Goal: Information Seeking & Learning: Learn about a topic

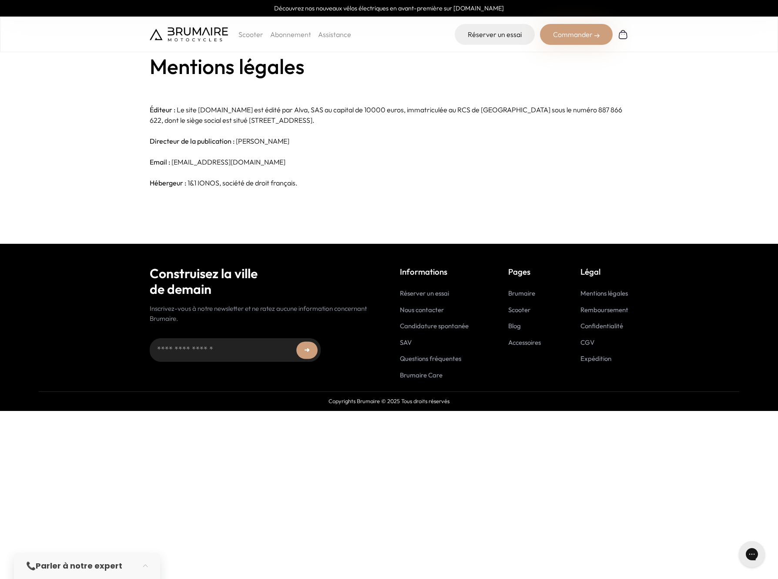
click at [251, 35] on p "Scooter" at bounding box center [251, 34] width 25 height 10
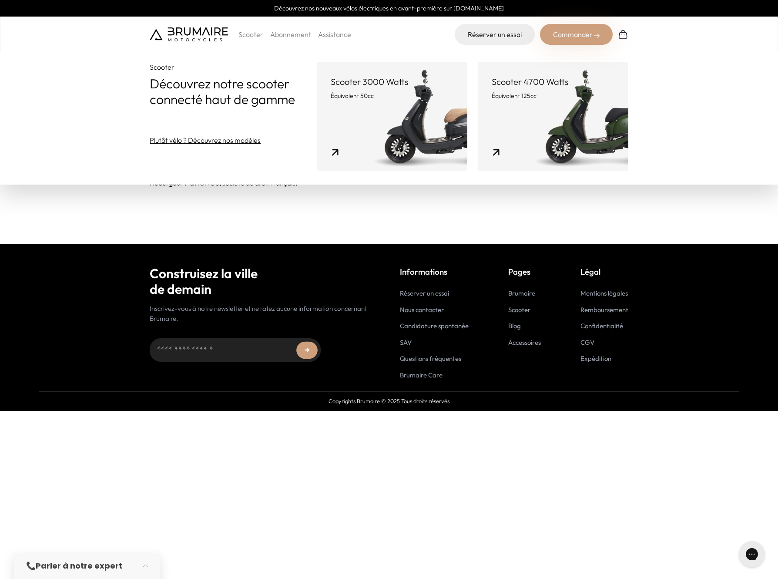
click at [380, 117] on link "Scooter 3000 Watts Équivalent 50cc" at bounding box center [392, 116] width 151 height 109
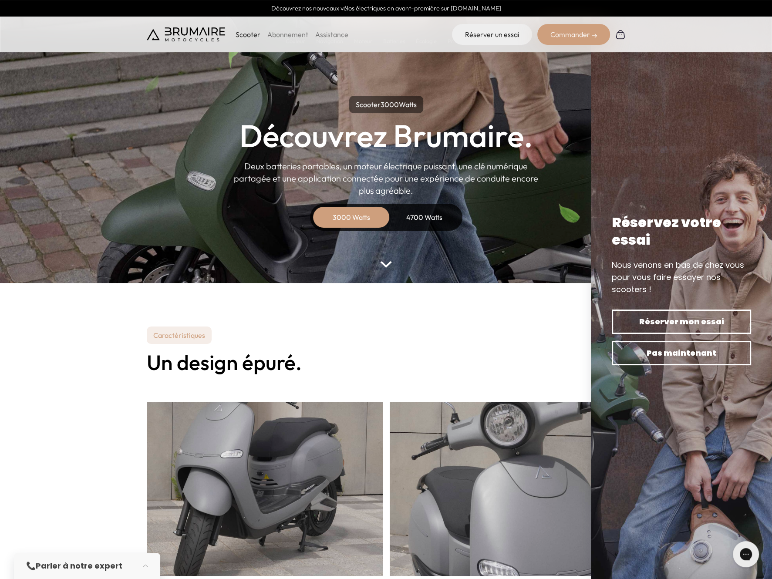
click at [359, 332] on div "Caractéristiques Un design épuré." at bounding box center [386, 541] width 479 height 430
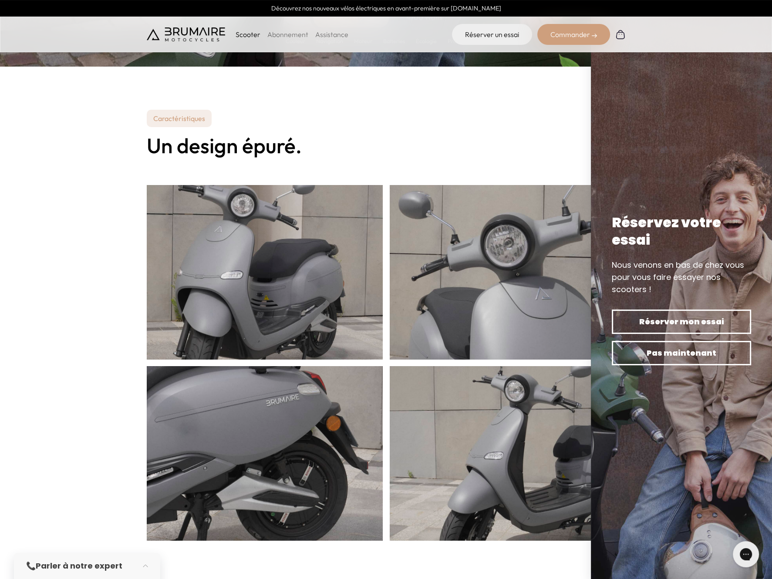
scroll to position [217, 0]
click at [641, 357] on span "Pas maintenant" at bounding box center [681, 353] width 109 height 12
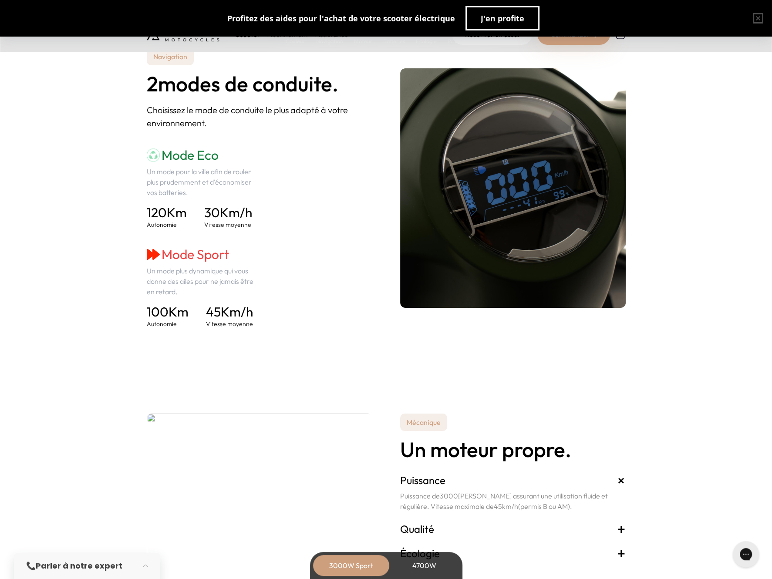
scroll to position [1175, 0]
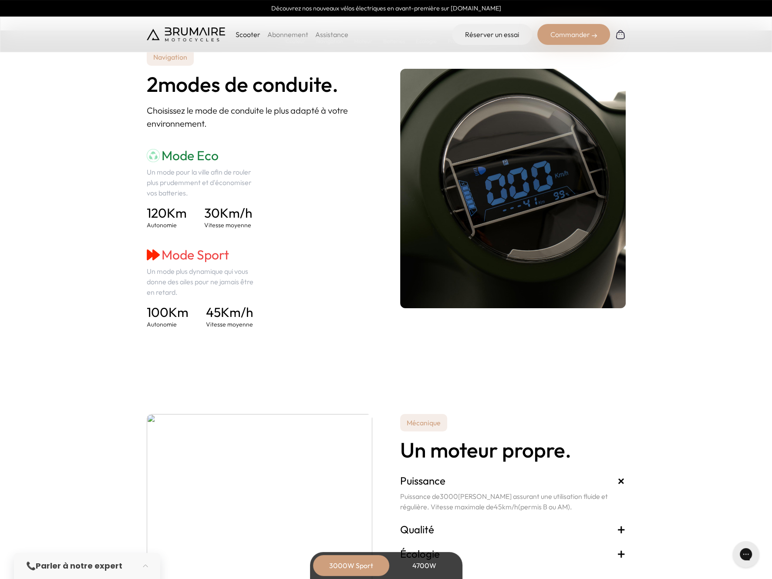
click at [336, 264] on div "Mode Eco Un mode pour la ville afin de rouler plus prudemment et d'économiser v…" at bounding box center [259, 238] width 225 height 181
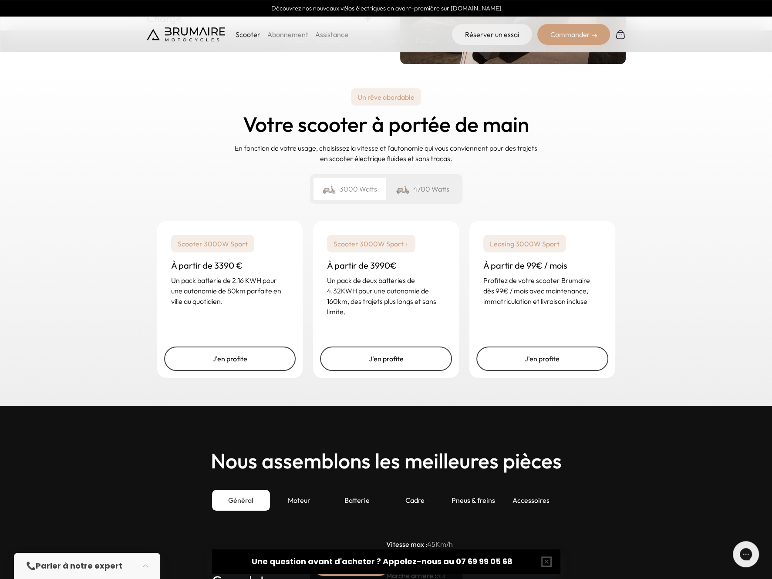
scroll to position [2002, 0]
click at [416, 192] on div "4700 Watts" at bounding box center [422, 189] width 73 height 23
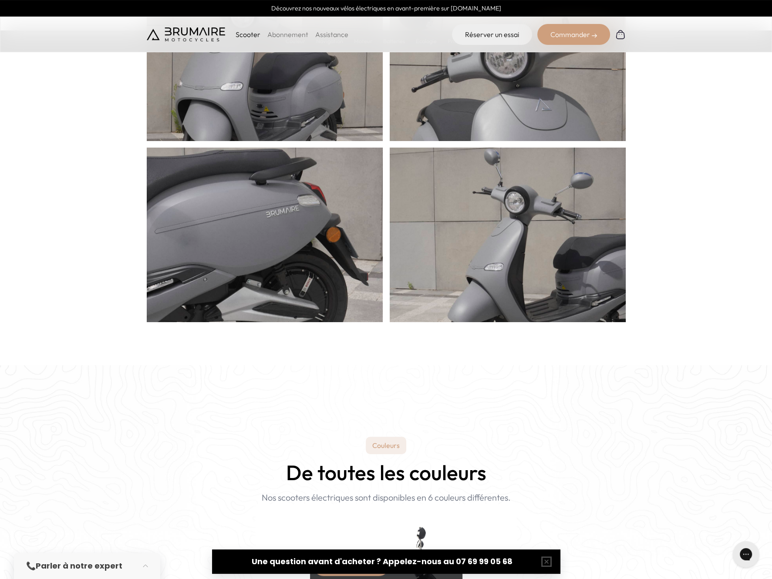
scroll to position [435, 0]
click at [251, 40] on div "Scooter Abonnement Assistance" at bounding box center [248, 34] width 202 height 21
click at [245, 36] on p "Scooter" at bounding box center [247, 34] width 25 height 10
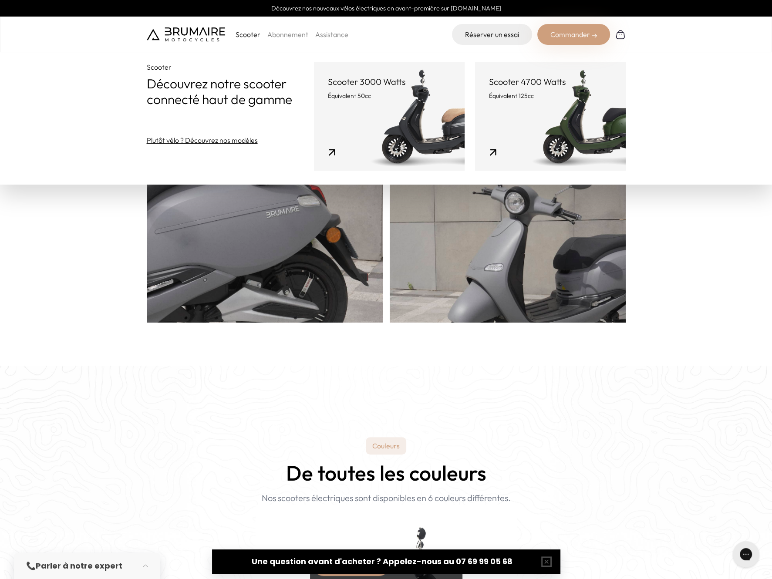
click at [502, 119] on link "Scooter 4700 Watts Équivalent 125cc" at bounding box center [550, 116] width 151 height 109
click at [515, 90] on header "Scooter 4700 Watts Équivalent 125cc" at bounding box center [550, 88] width 123 height 24
click at [493, 156] on link "Scooter 4700 Watts Équivalent 125cc" at bounding box center [550, 116] width 151 height 109
click at [534, 134] on link "Scooter 4700 Watts Équivalent 125cc" at bounding box center [550, 116] width 151 height 109
click at [404, 99] on p "Équivalent 50cc" at bounding box center [389, 95] width 123 height 9
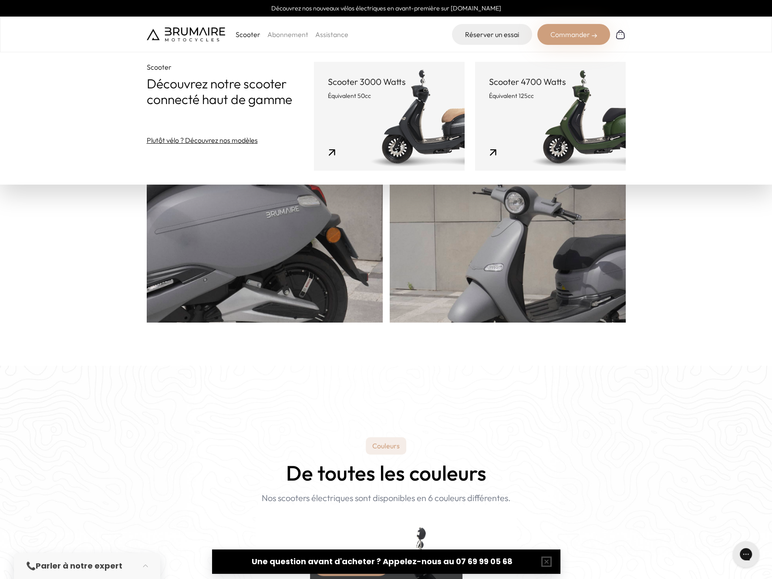
click at [535, 114] on link "Scooter 4700 Watts Équivalent 125cc" at bounding box center [550, 116] width 151 height 109
drag, startPoint x: 67, startPoint y: 321, endPoint x: 72, endPoint y: 318, distance: 6.4
click at [67, 321] on section "Caractéristiques Un design épuré." at bounding box center [386, 106] width 772 height 517
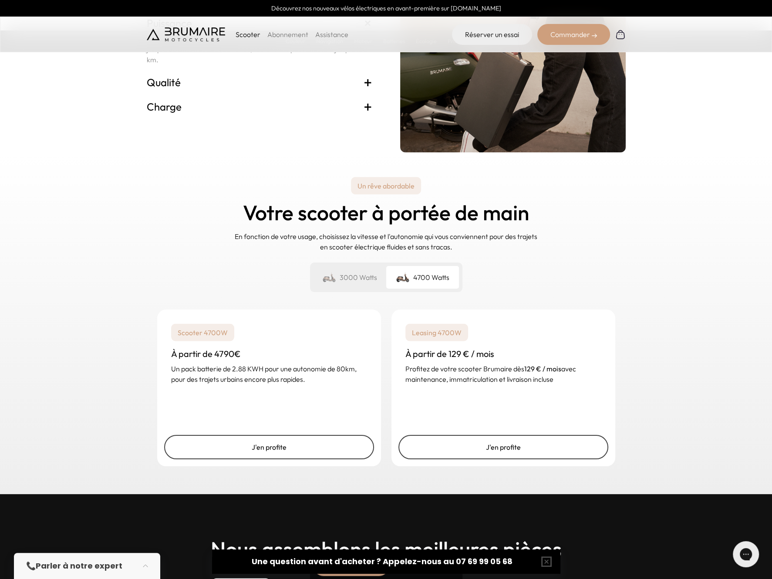
scroll to position [1914, 0]
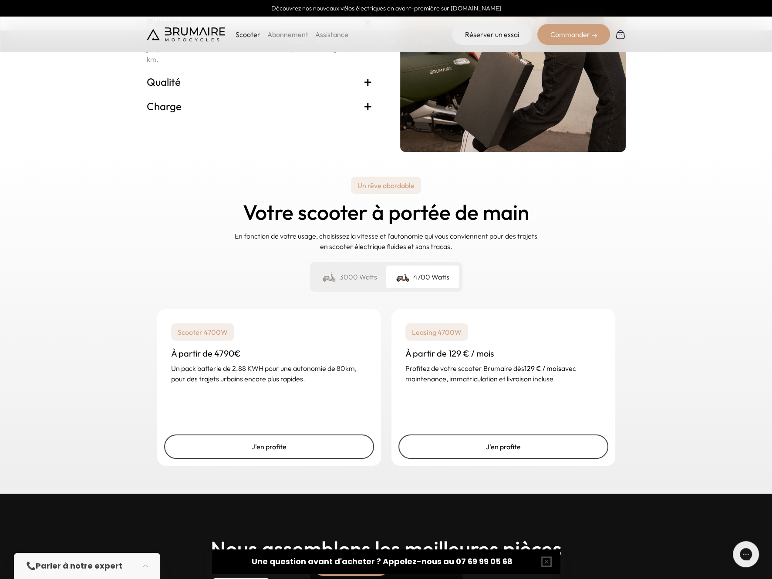
drag, startPoint x: 730, startPoint y: 425, endPoint x: 736, endPoint y: 412, distance: 14.6
click at [730, 425] on div "Un rêve abordable Votre scooter à portée de main En fonction de votre usage, ch…" at bounding box center [386, 323] width 772 height 342
click at [221, 363] on p "Un pack batterie de 2.88 KWH pour une autonomie de 80km, pour des trajets urbai…" at bounding box center [269, 373] width 196 height 21
click at [109, 393] on div "Un rêve abordable Votre scooter à portée de main En fonction de votre usage, ch…" at bounding box center [386, 323] width 772 height 342
click at [348, 280] on div "3000 Watts" at bounding box center [349, 276] width 73 height 23
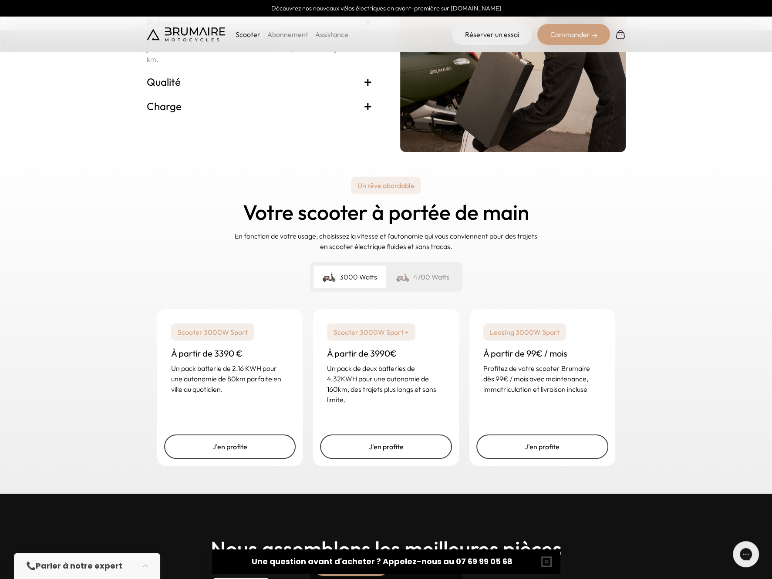
click at [436, 276] on div "4700 Watts" at bounding box center [422, 276] width 73 height 23
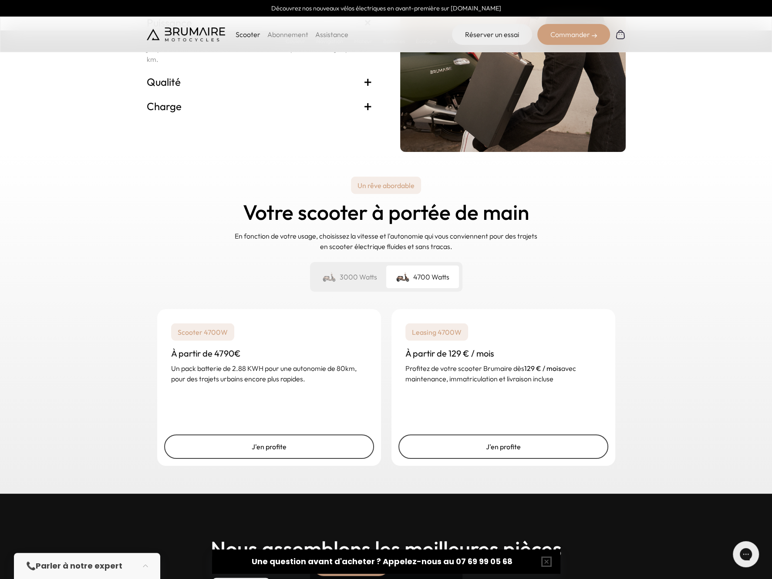
click at [435, 276] on div "4700 Watts" at bounding box center [422, 276] width 73 height 23
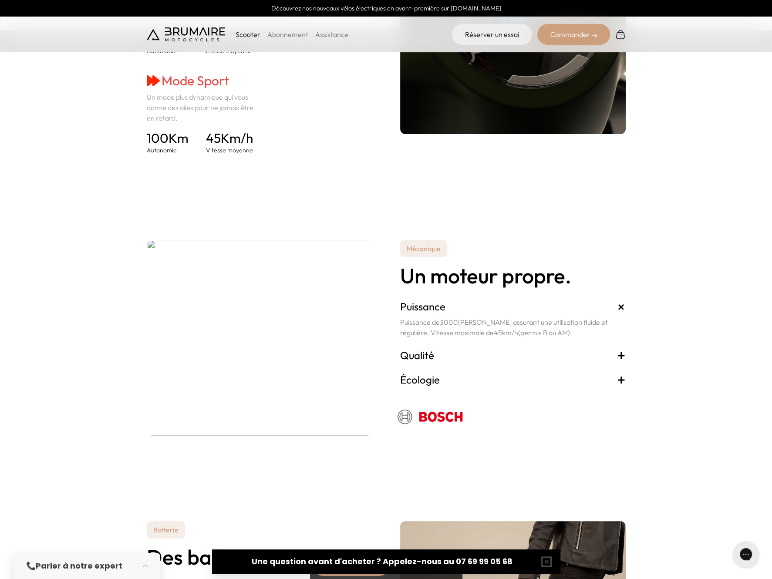
scroll to position [1349, 0]
click at [247, 39] on p "Scooter" at bounding box center [247, 34] width 25 height 10
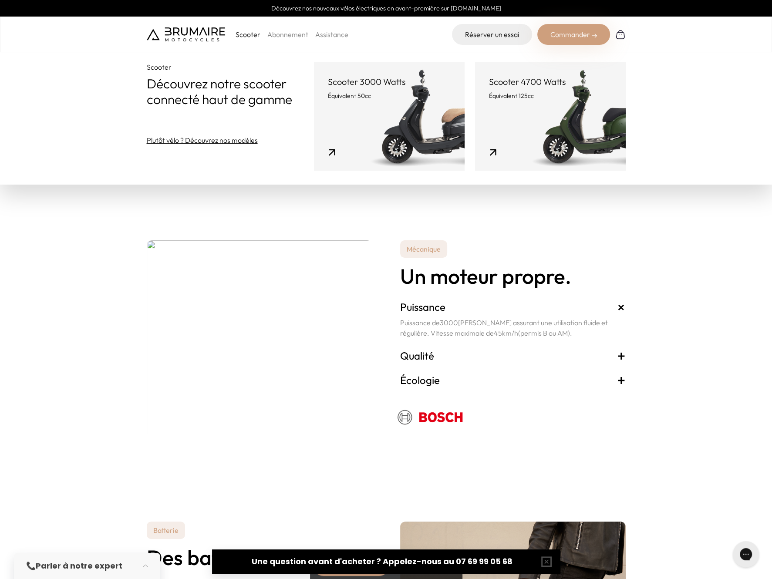
click at [286, 37] on link "Abonnement" at bounding box center [287, 34] width 41 height 9
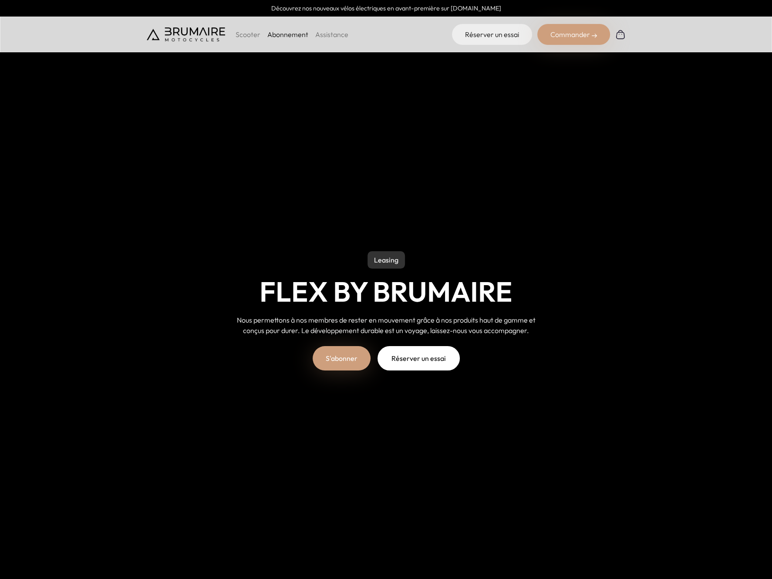
click at [245, 35] on p "Scooter" at bounding box center [247, 34] width 25 height 10
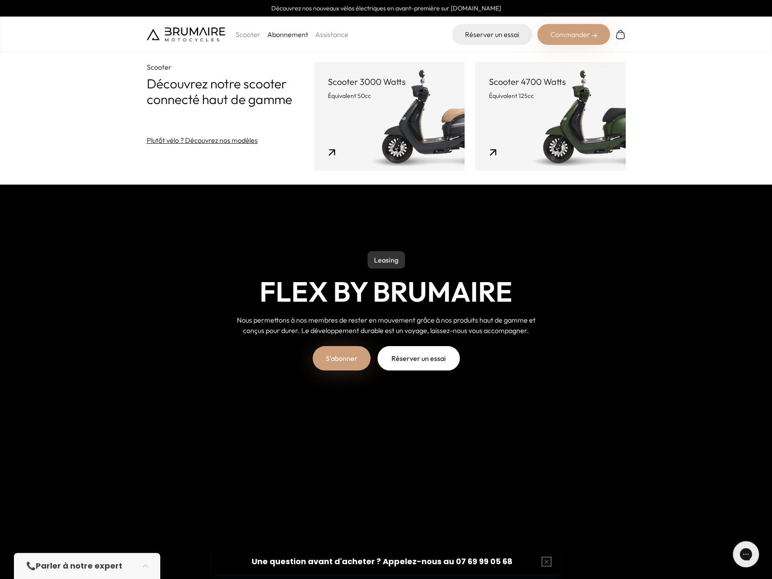
click at [522, 87] on p "Scooter 4700 Watts" at bounding box center [550, 82] width 123 height 12
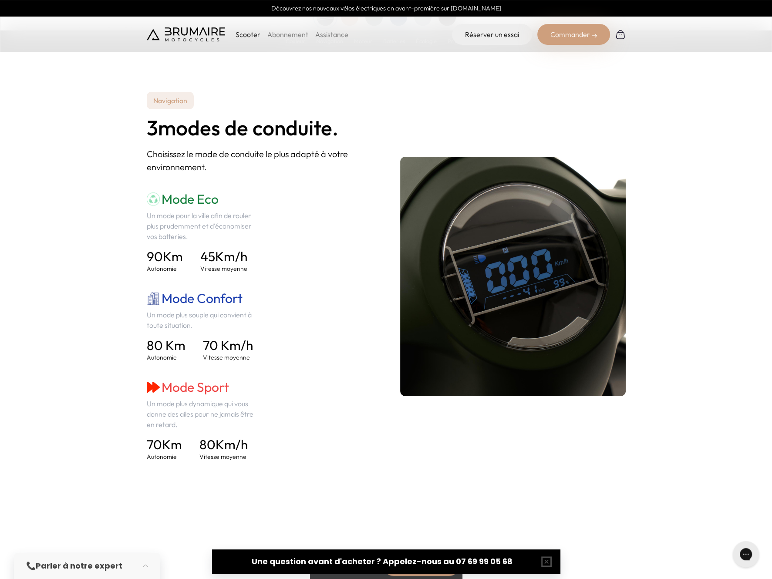
scroll to position [1132, 0]
click at [343, 317] on div "Mode Eco Un mode pour la ville afin de rouler plus prudemment et d'économiser v…" at bounding box center [259, 326] width 225 height 270
click at [363, 433] on div "Mode Eco Un mode pour la ville afin de rouler plus prudemment et d'économiser v…" at bounding box center [259, 326] width 225 height 270
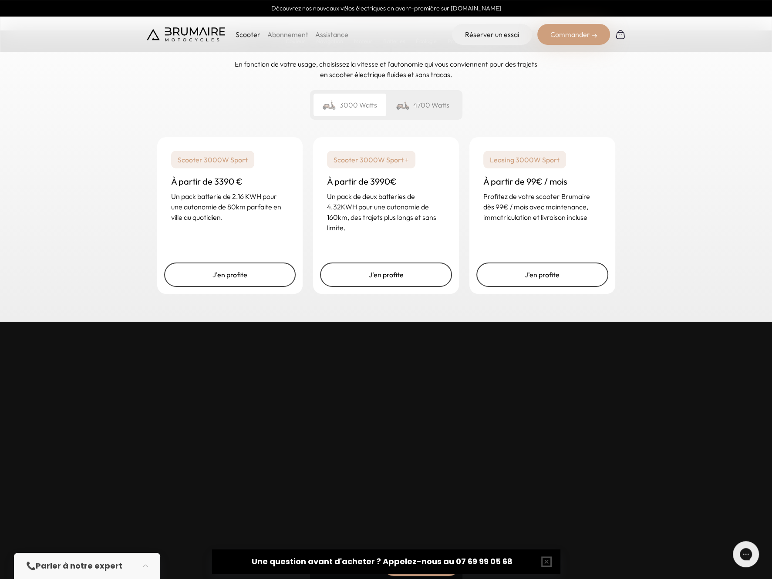
scroll to position [2175, 0]
click at [419, 109] on div "4700 Watts" at bounding box center [422, 104] width 73 height 23
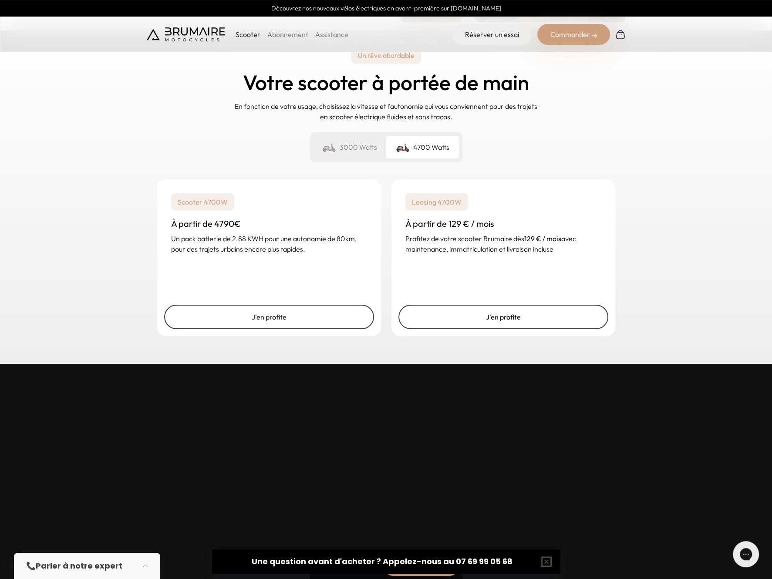
scroll to position [2133, 0]
click at [678, 163] on div "Un rêve abordable Votre scooter à portée de main En fonction de votre usage, ch…" at bounding box center [386, 193] width 772 height 342
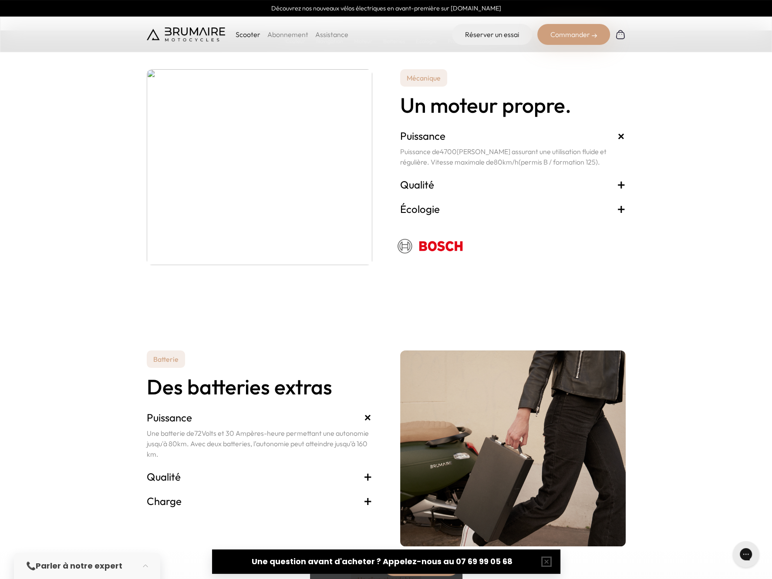
scroll to position [1609, 0]
click at [623, 186] on span "+" at bounding box center [621, 184] width 9 height 14
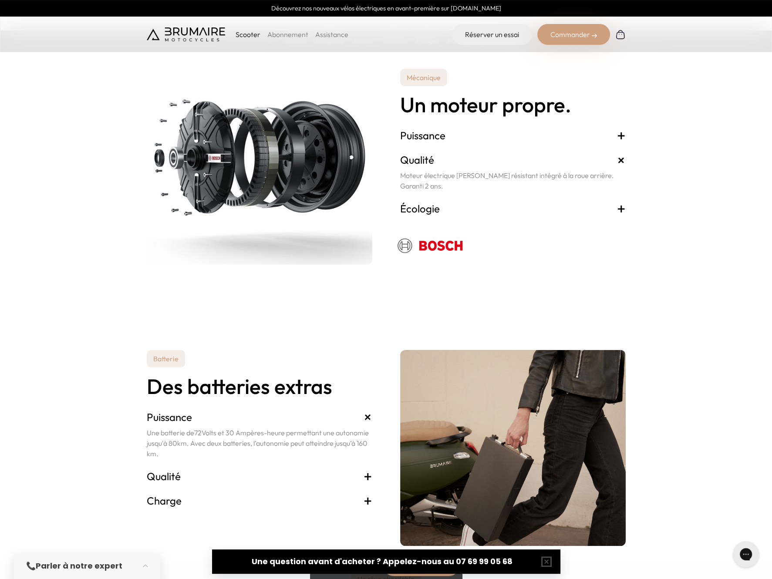
click at [621, 211] on span "+" at bounding box center [621, 209] width 9 height 14
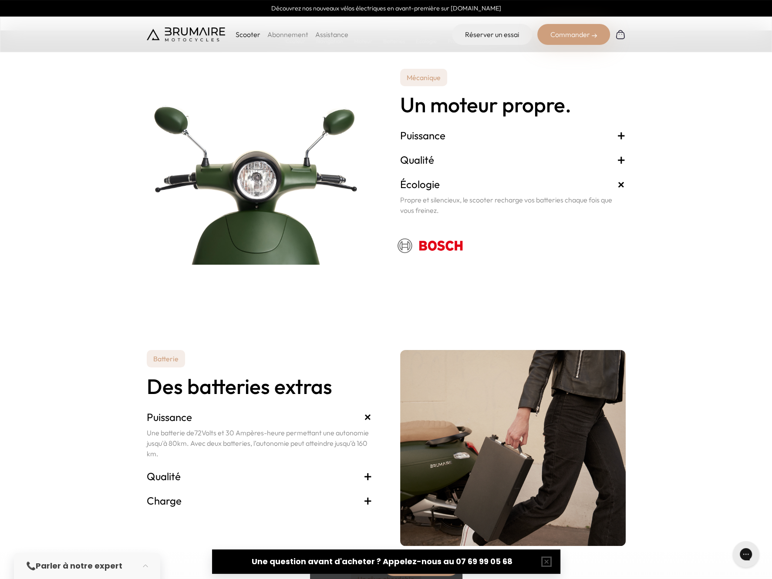
click at [623, 131] on span "+" at bounding box center [621, 135] width 9 height 14
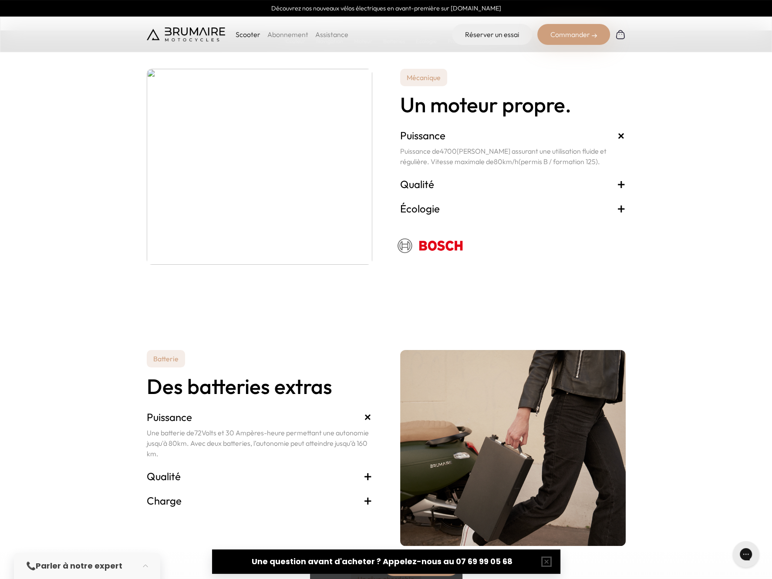
click at [725, 337] on section "Batterie Des batteries extras Puissance + Une batterie de 72 Volts et 30 Ampère…" at bounding box center [386, 427] width 772 height 238
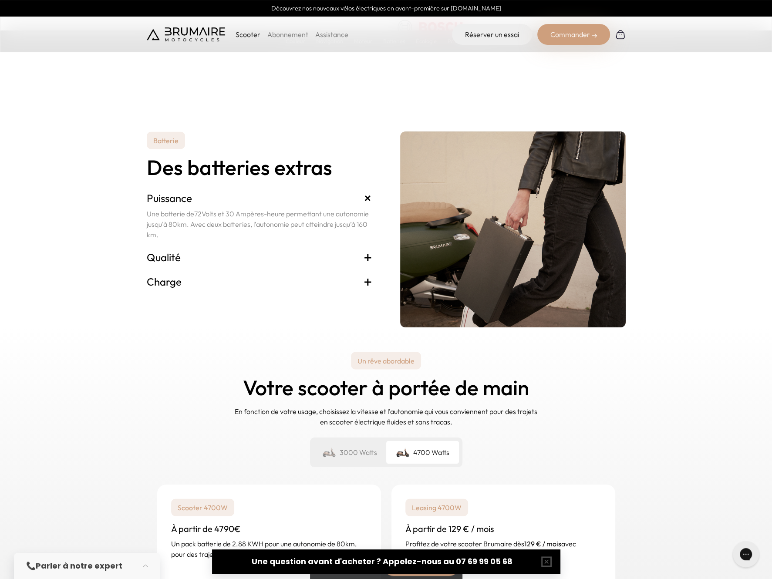
scroll to position [1827, 0]
click at [365, 255] on span "+" at bounding box center [367, 258] width 9 height 14
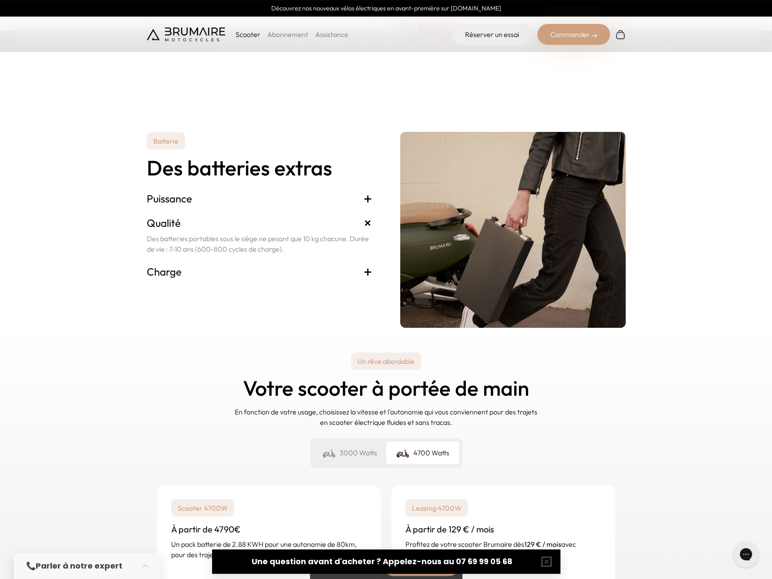
click at [368, 272] on span "+" at bounding box center [367, 272] width 9 height 14
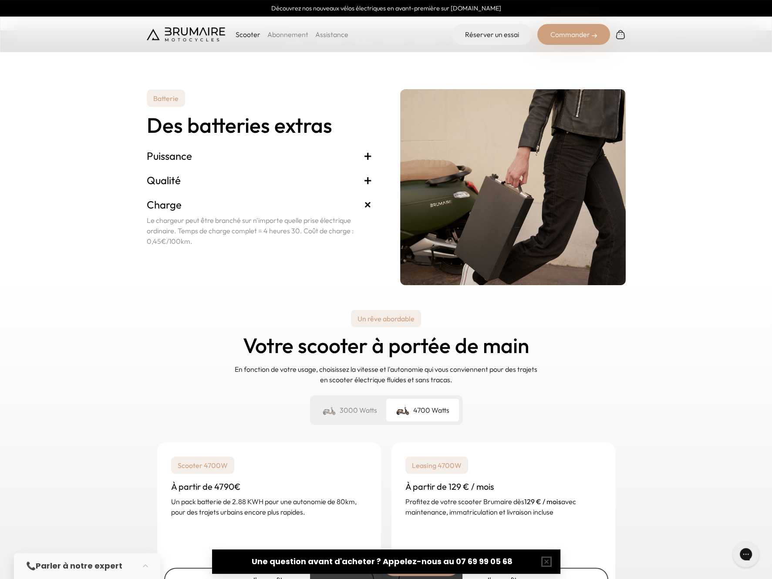
scroll to position [1870, 0]
click at [662, 350] on div "Un rêve abordable Votre scooter à portée de main En fonction de votre usage, ch…" at bounding box center [386, 456] width 772 height 342
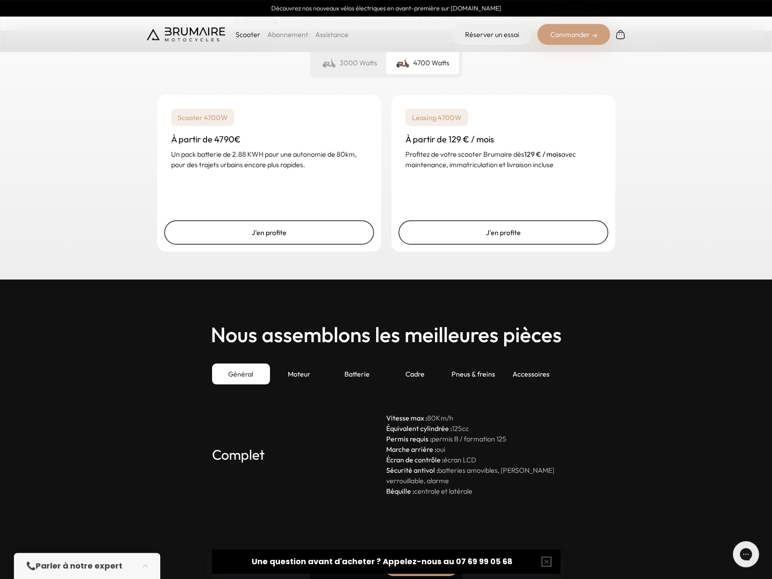
scroll to position [2218, 0]
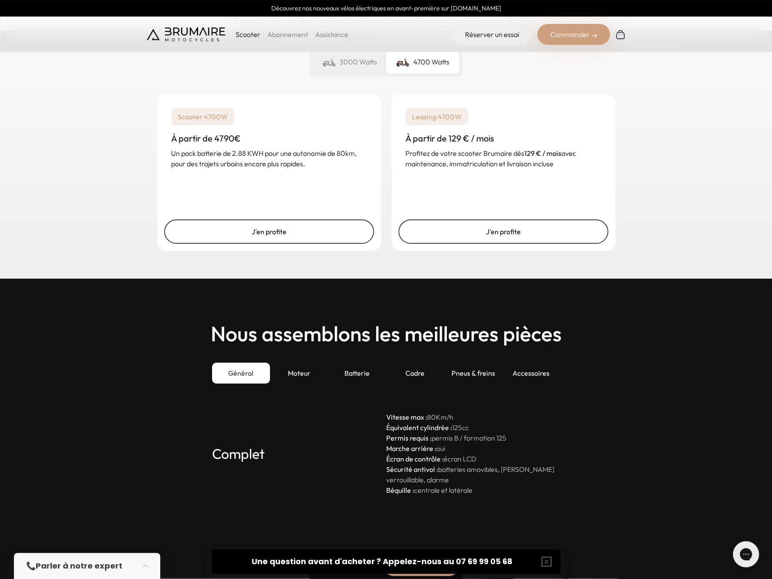
click at [698, 133] on div "Un rêve abordable Votre scooter à portée de main En fonction de votre usage, ch…" at bounding box center [386, 108] width 772 height 342
